Goal: Information Seeking & Learning: Learn about a topic

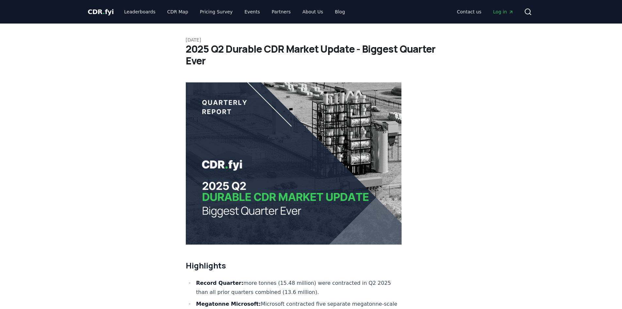
click at [102, 18] on div "CDR . fyi Leaderboards CDR Map Pricing Survey Events Partners About Us Blog Con…" at bounding box center [311, 12] width 447 height 24
click at [103, 15] on span "." at bounding box center [104, 12] width 2 height 8
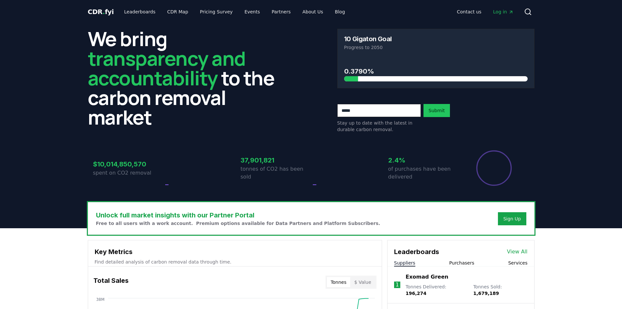
click at [103, 10] on span "." at bounding box center [104, 12] width 2 height 8
